Goal: Transaction & Acquisition: Purchase product/service

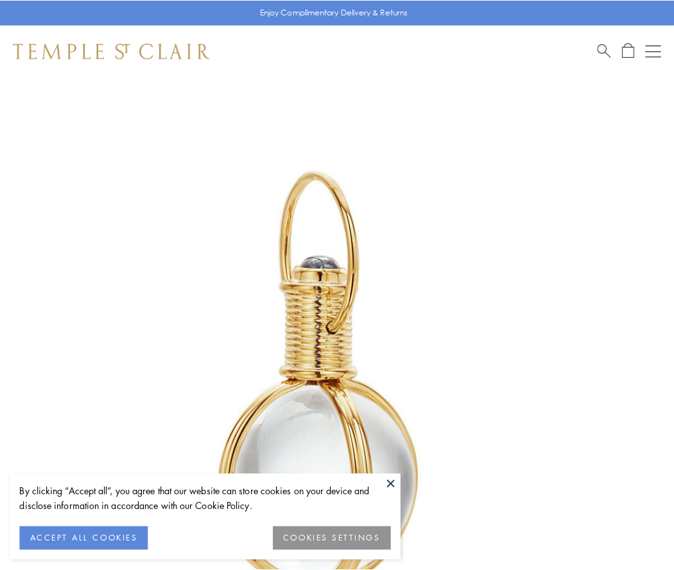
scroll to position [335, 0]
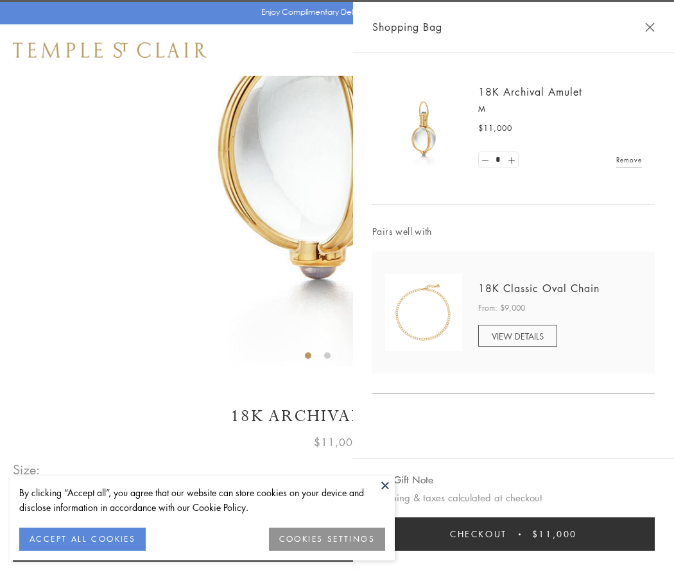
click at [513, 534] on button "Checkout $11,000" at bounding box center [513, 533] width 282 height 33
